Goal: Find specific page/section: Find specific page/section

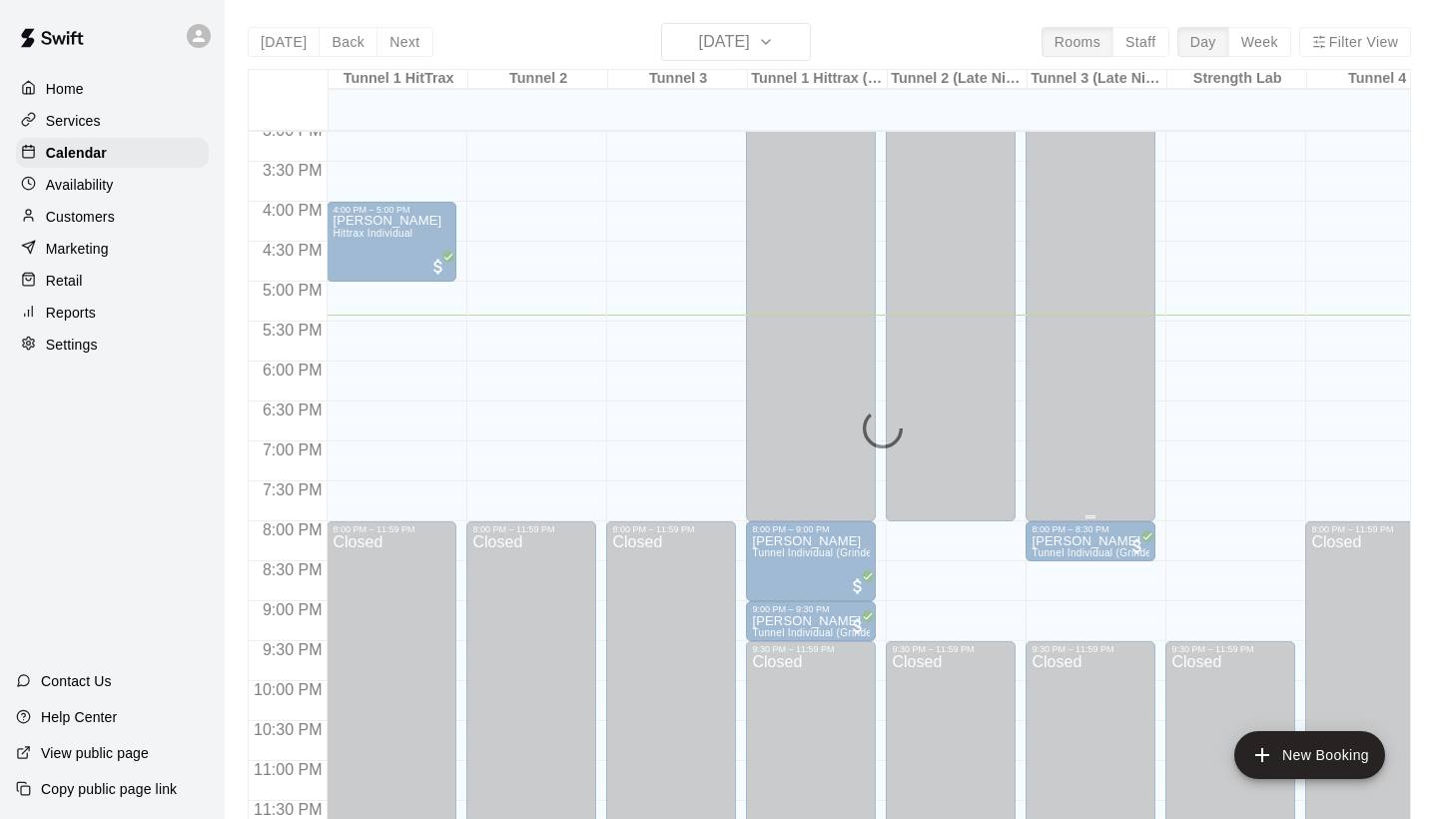
scroll to position [1209, 0]
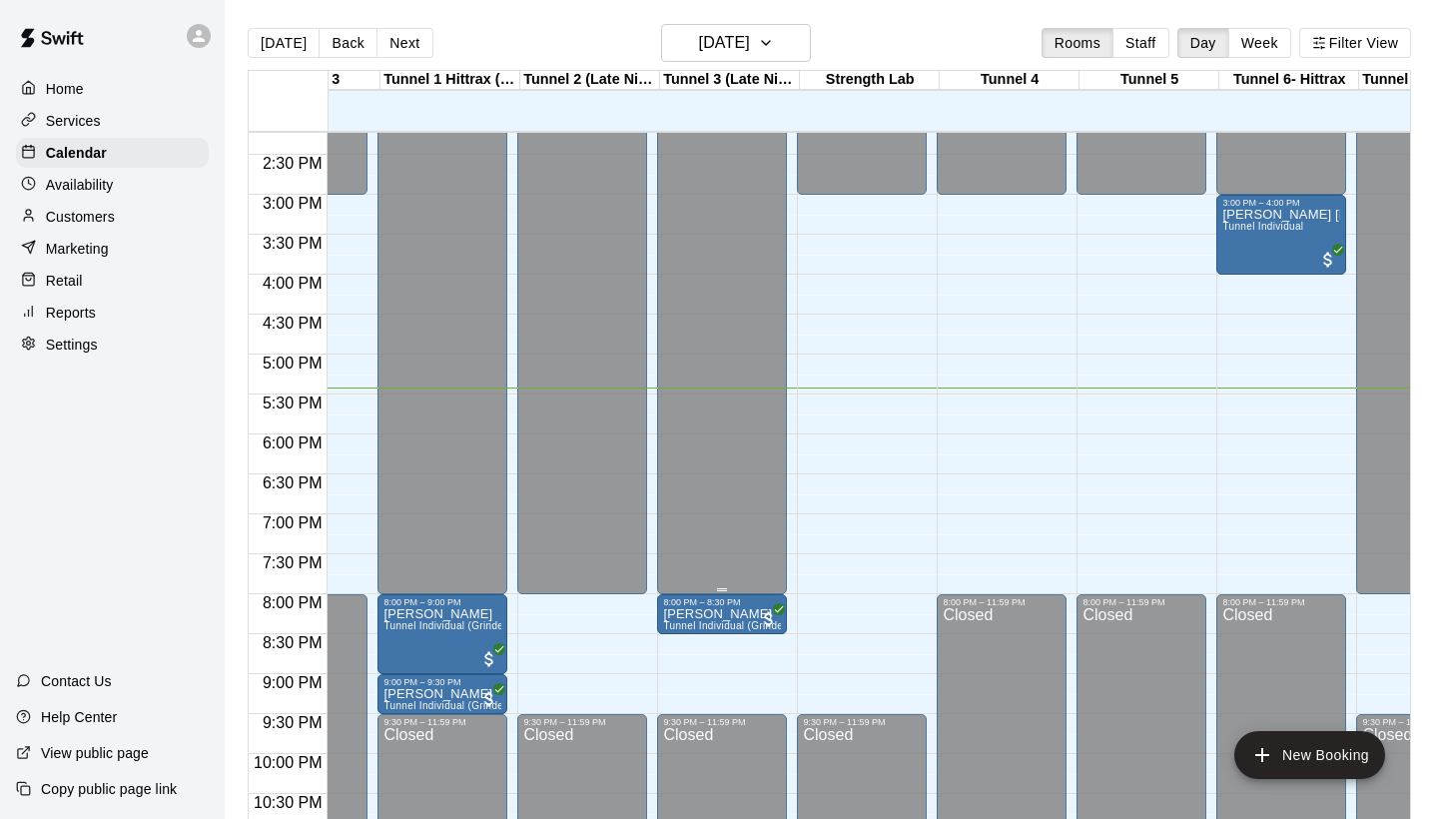
scroll to position [0, 368]
click at [756, 78] on div "Tunnel 3 (Late Night)" at bounding box center [729, 80] width 140 height 19
click at [750, 56] on h6 "[DATE]" at bounding box center [724, 43] width 51 height 28
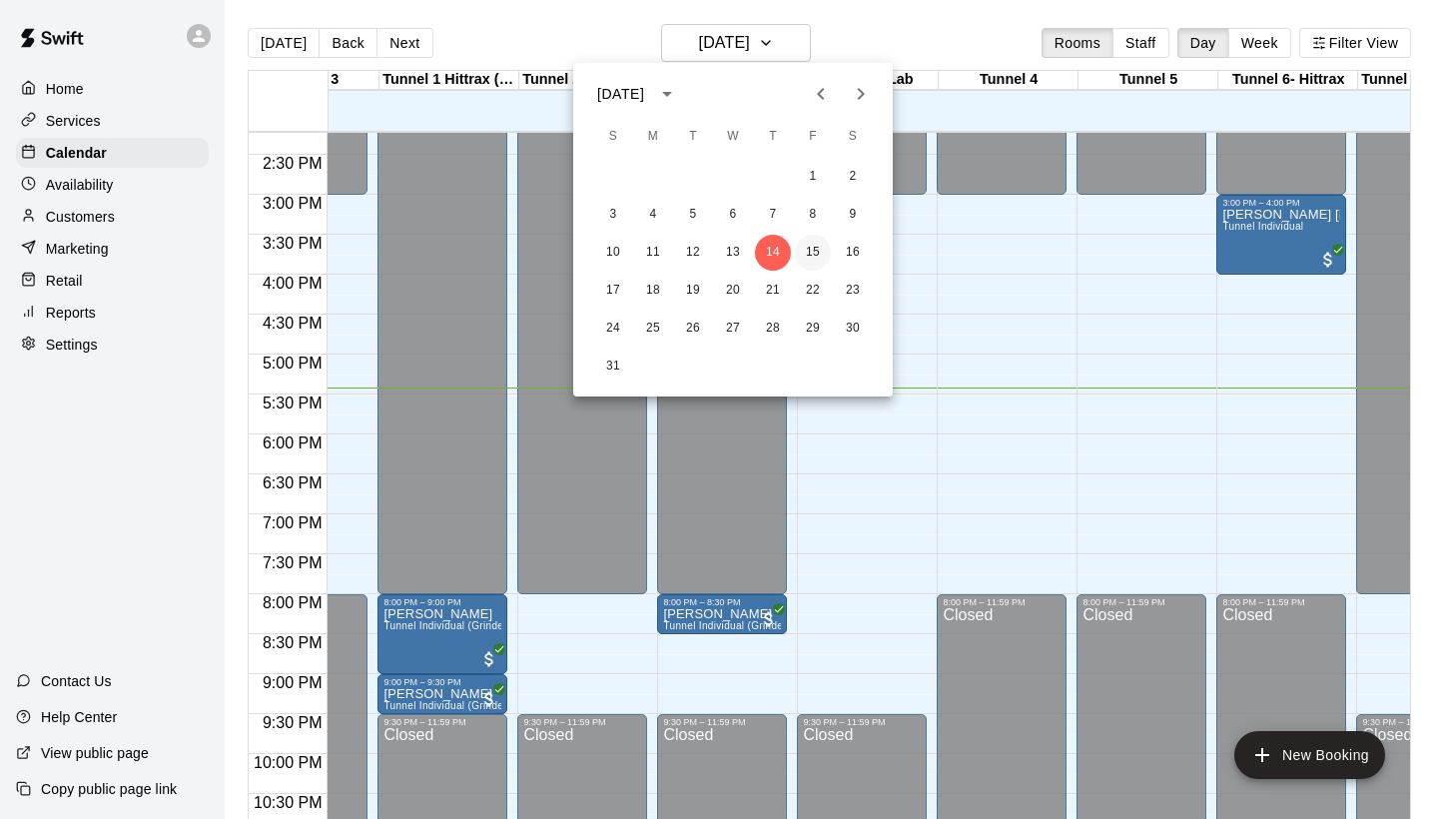
click at [807, 252] on button "15" at bounding box center [813, 253] width 36 height 36
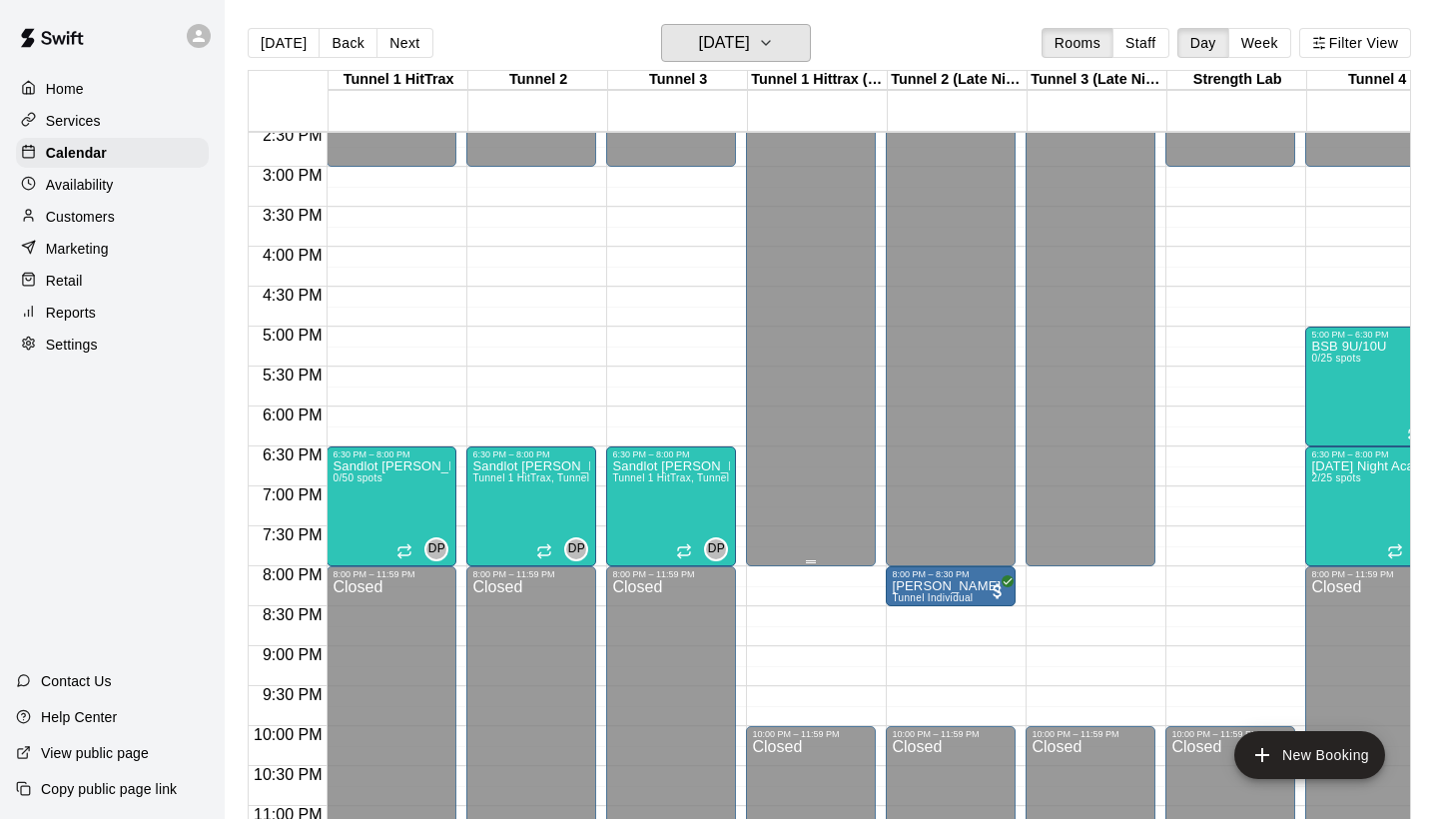
scroll to position [1164, 0]
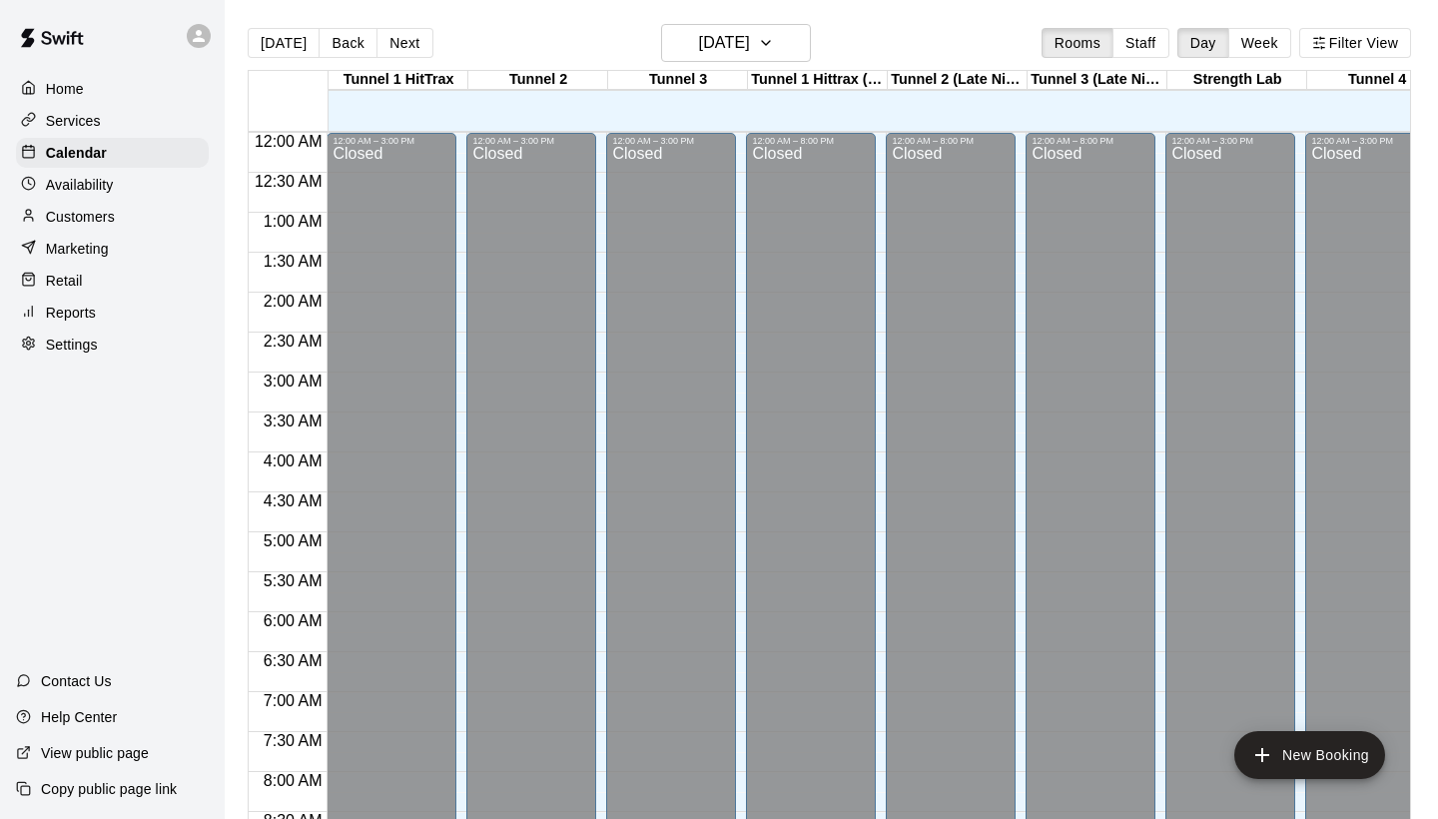
scroll to position [1149, 0]
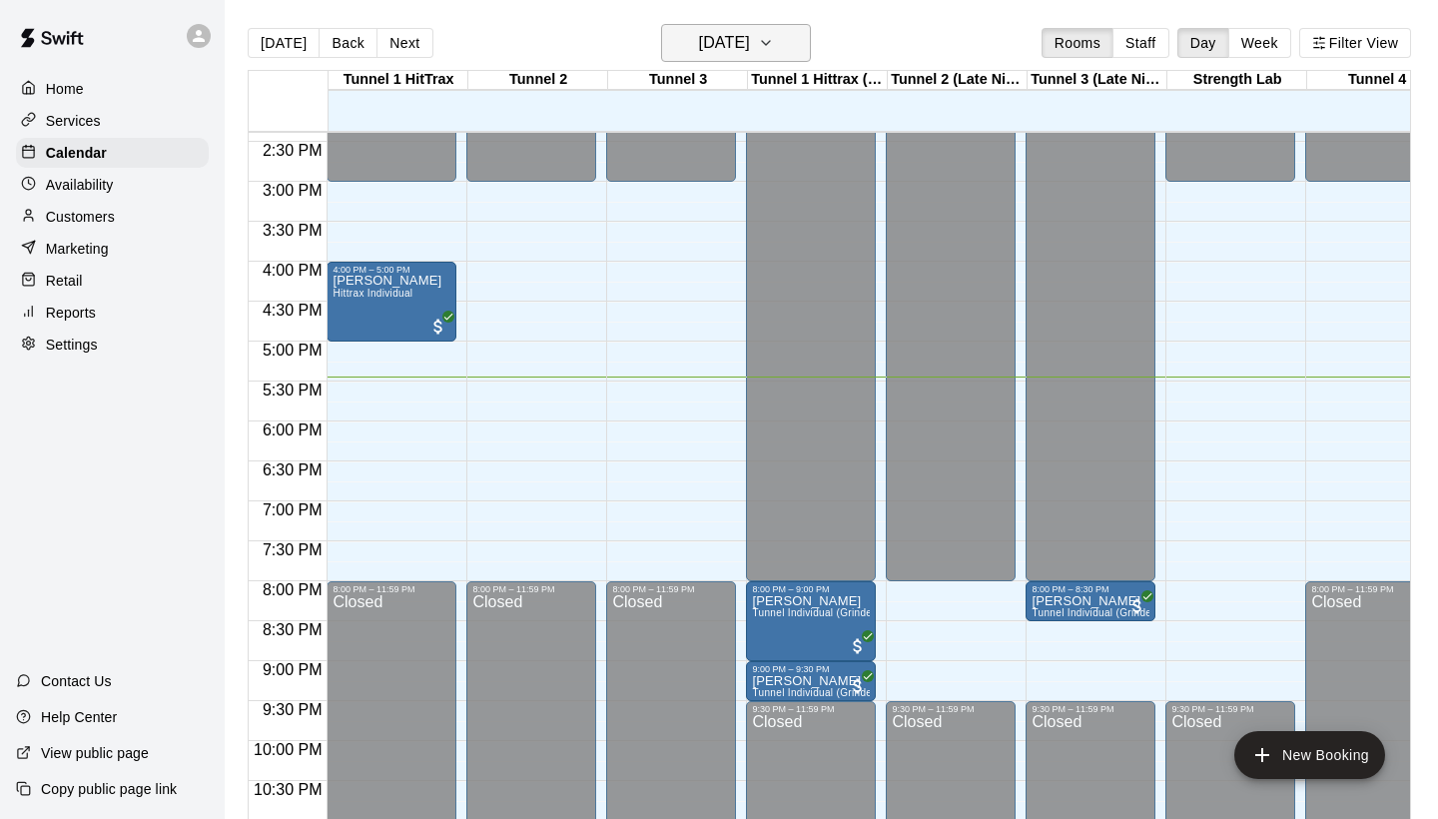
click at [774, 49] on icon "button" at bounding box center [766, 43] width 16 height 24
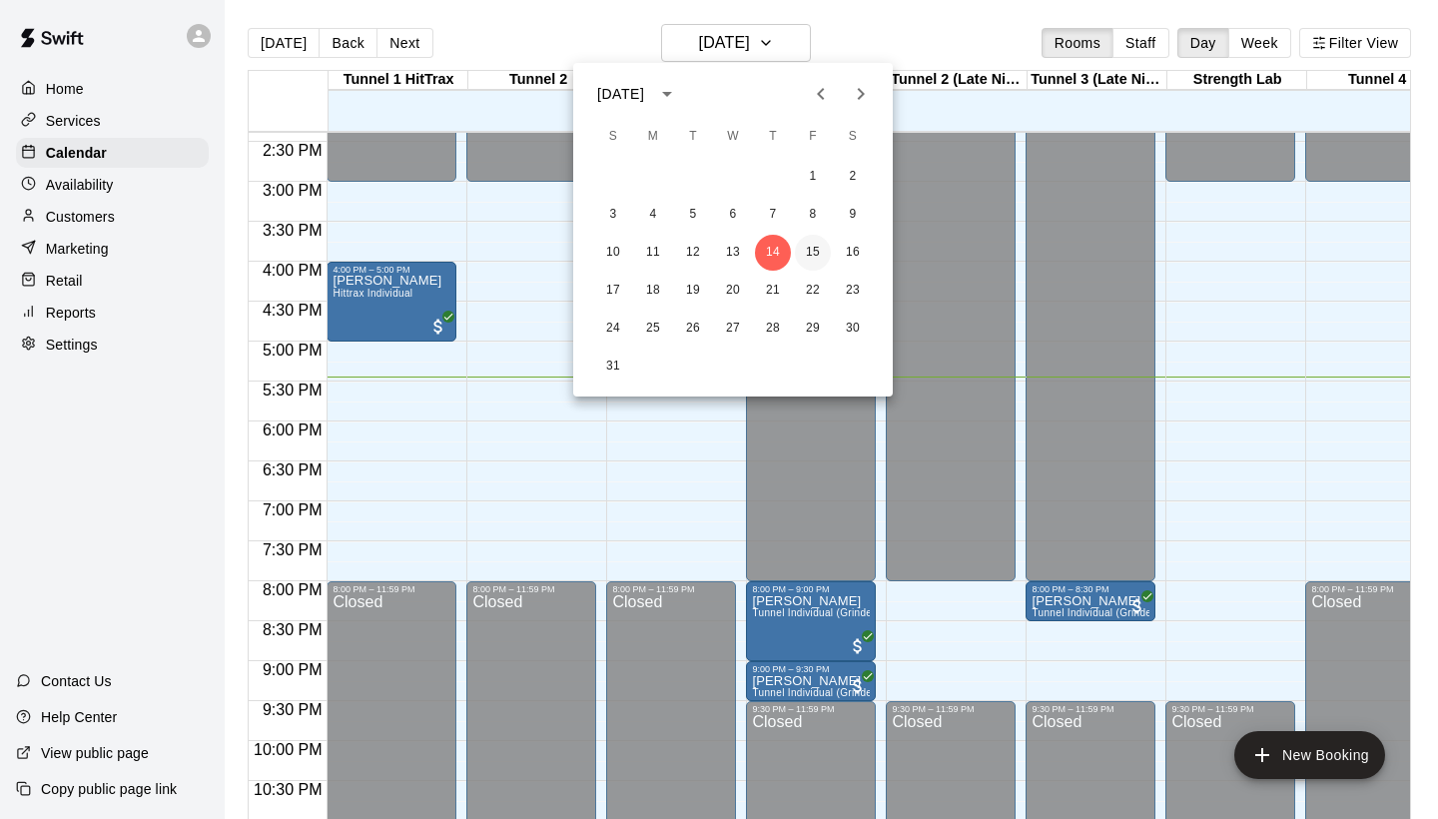
click at [825, 244] on button "15" at bounding box center [813, 253] width 36 height 36
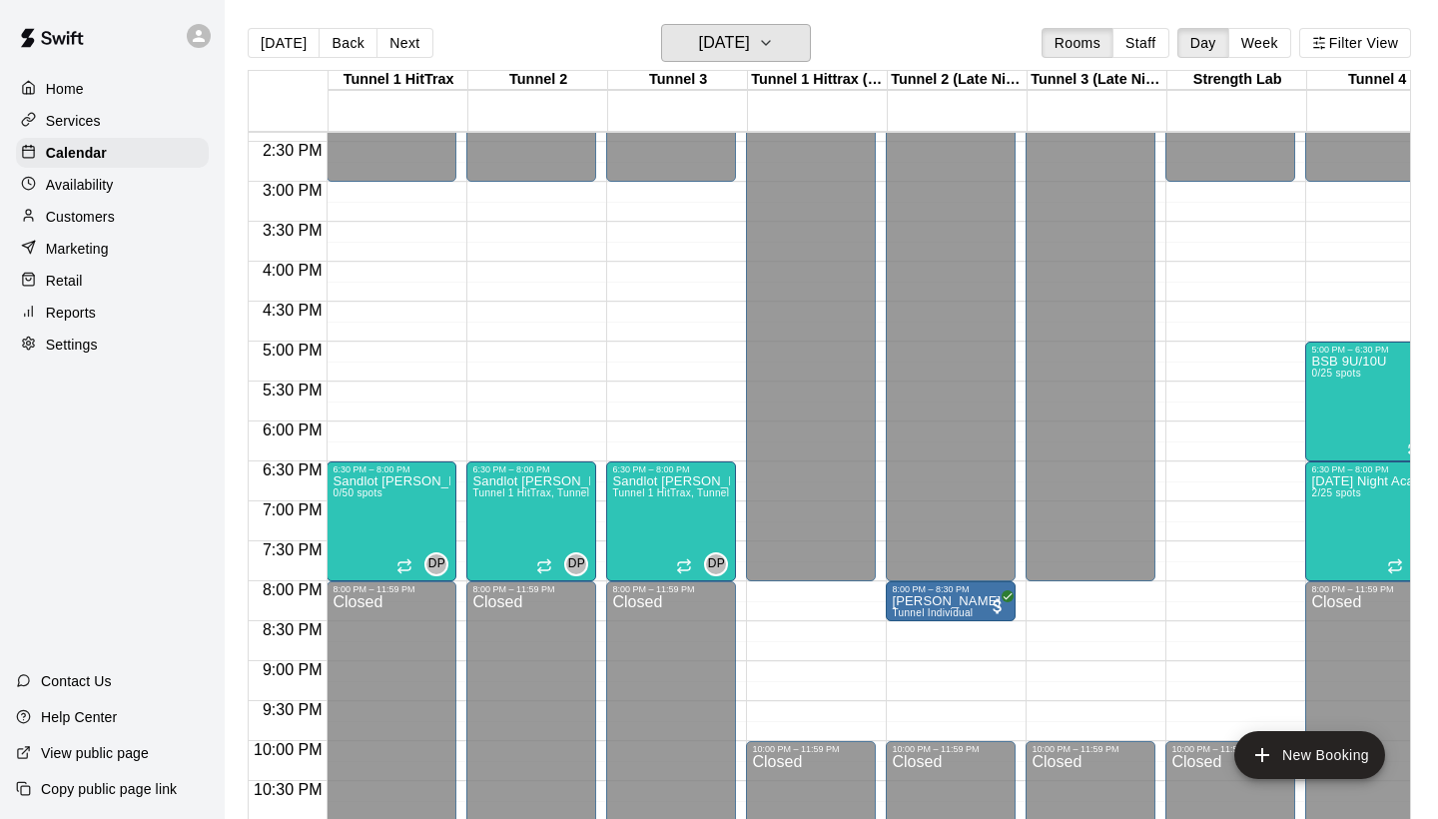
scroll to position [0, 0]
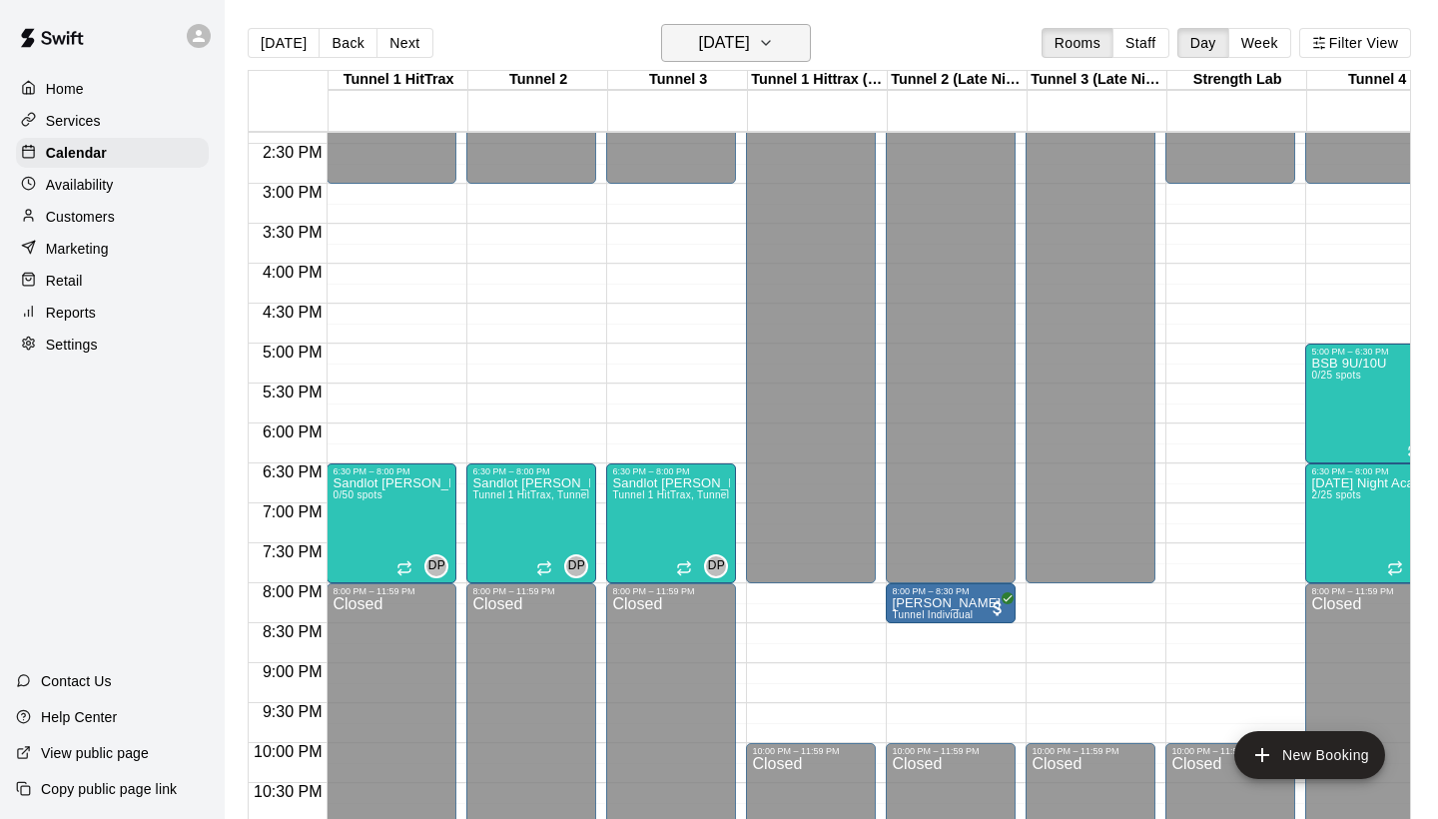
click at [750, 51] on h6 "Friday Aug 15" at bounding box center [724, 43] width 51 height 28
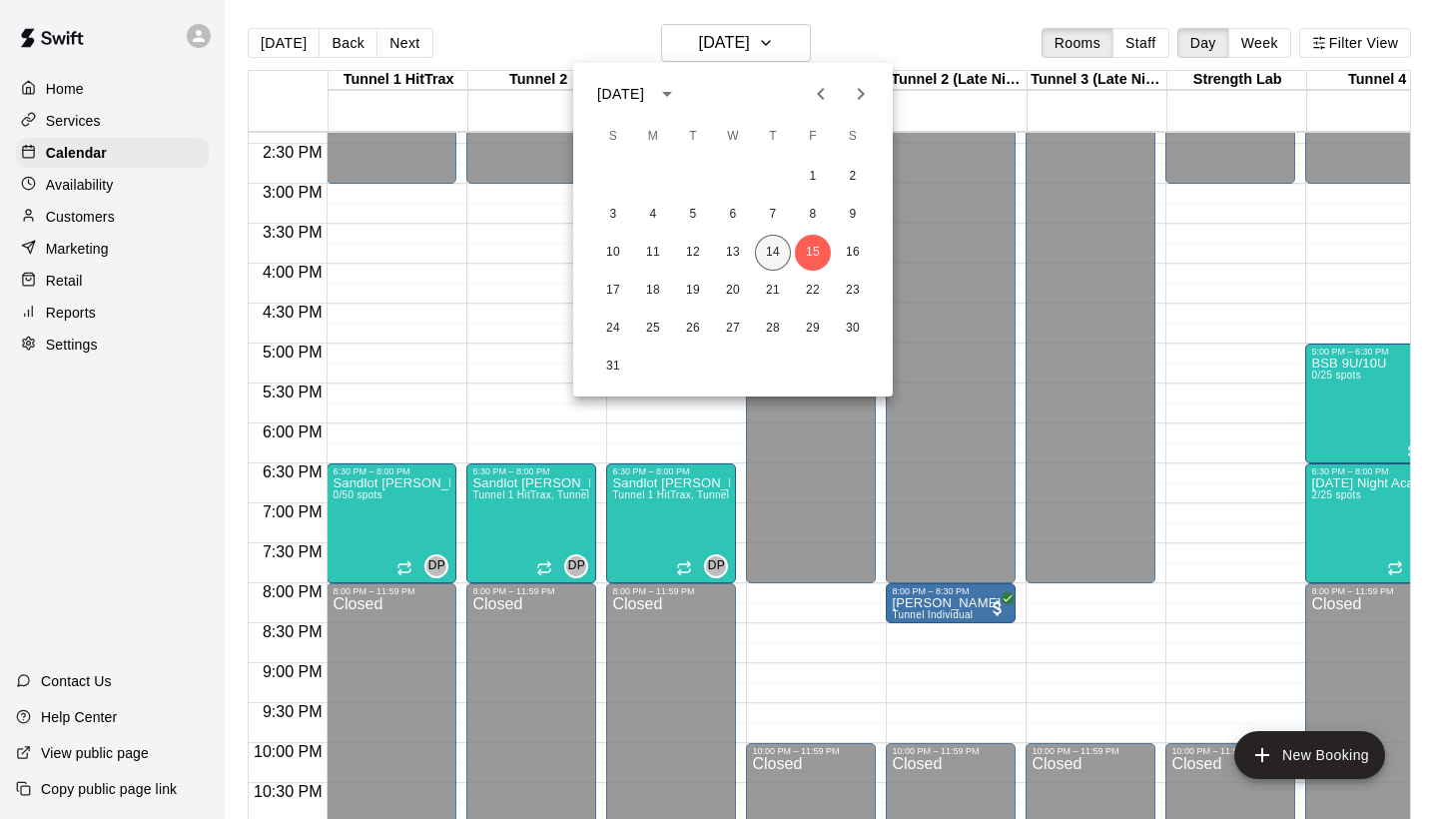
click at [775, 258] on button "14" at bounding box center [773, 253] width 36 height 36
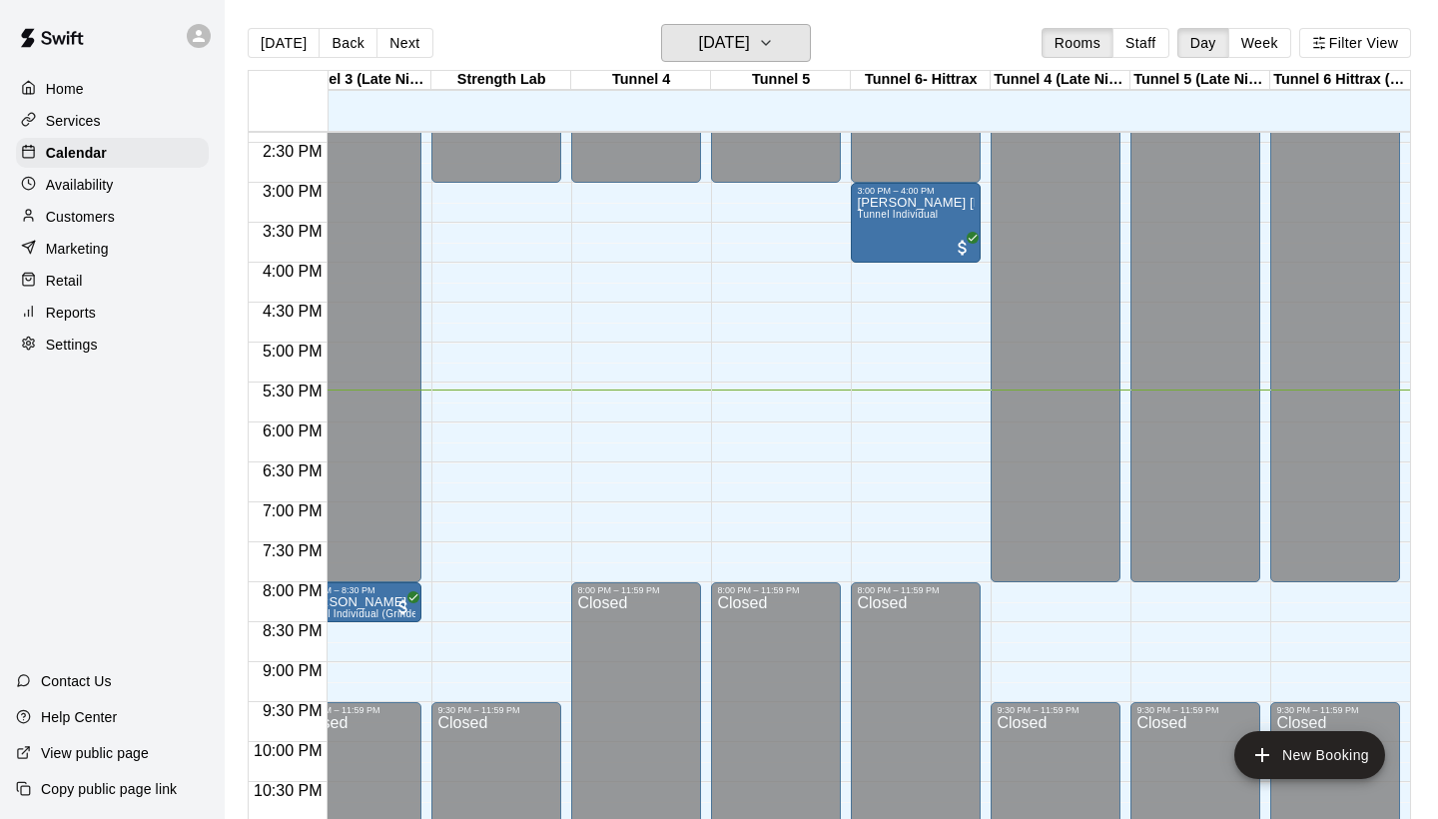
scroll to position [0, 735]
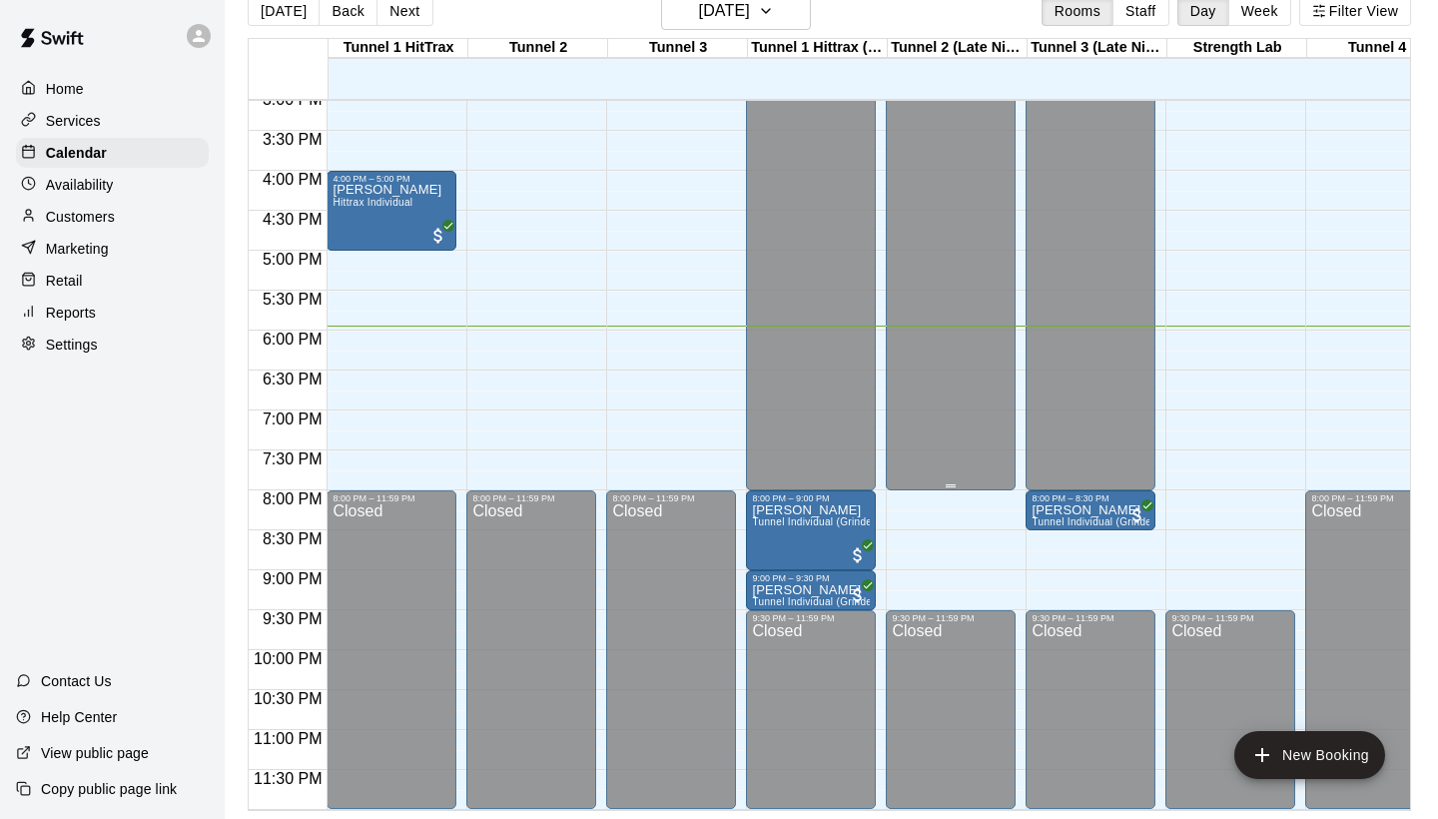
scroll to position [1209, 0]
